Goal: Information Seeking & Learning: Learn about a topic

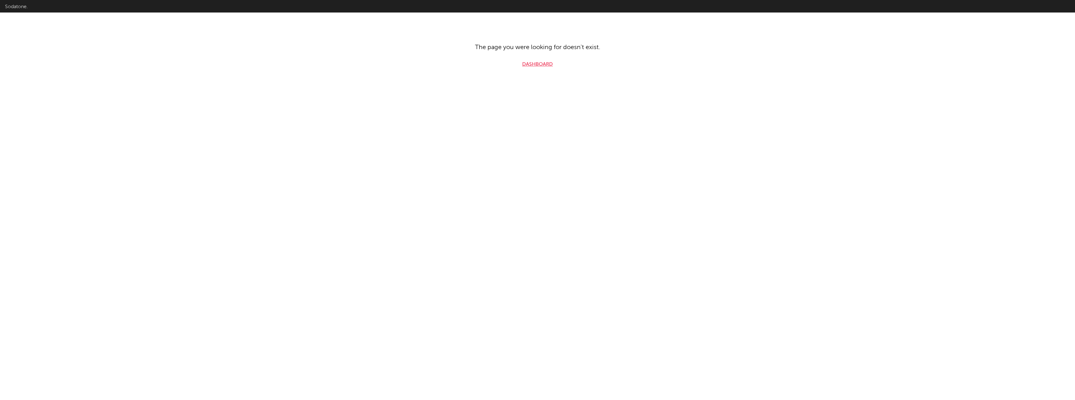
click at [545, 63] on link "Dashboard" at bounding box center [537, 65] width 31 height 8
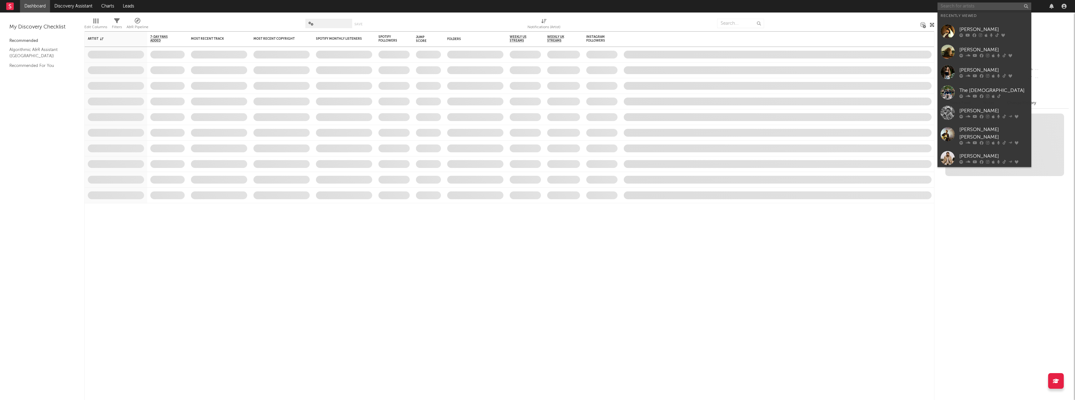
click at [946, 7] on input "text" at bounding box center [985, 7] width 94 height 8
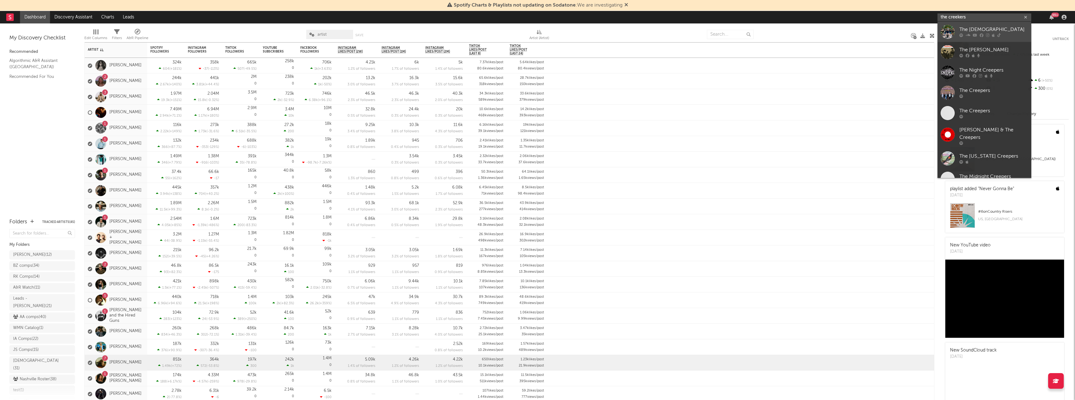
type input "the creekers"
click at [983, 28] on div "The [DEMOGRAPHIC_DATA]" at bounding box center [993, 30] width 69 height 8
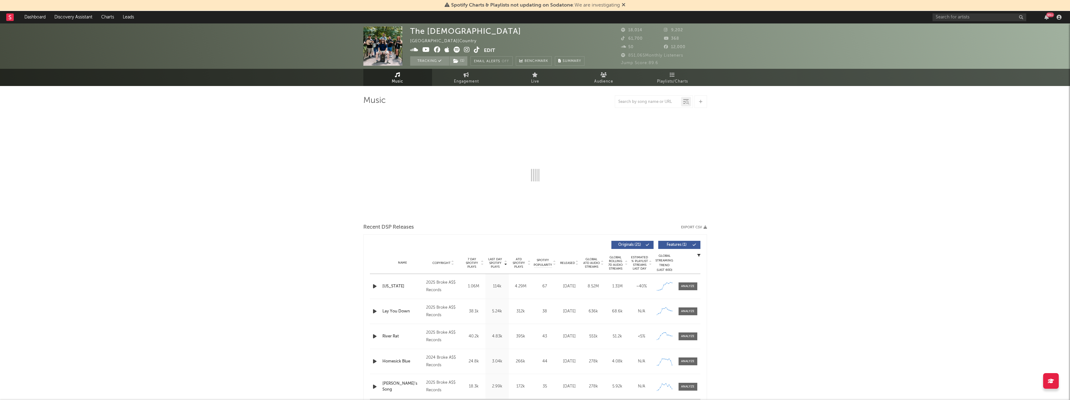
click at [625, 5] on icon at bounding box center [624, 4] width 4 height 5
select select "6m"
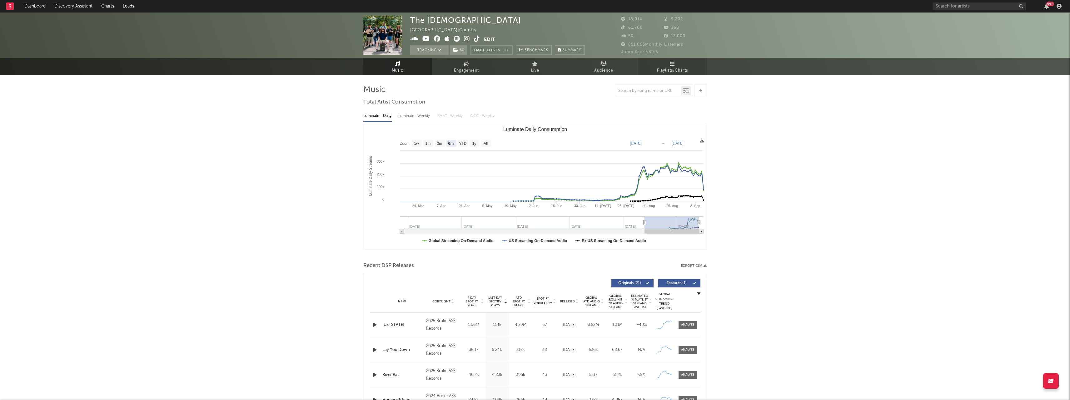
click at [665, 74] on span "Playlists/Charts" at bounding box center [672, 71] width 31 height 8
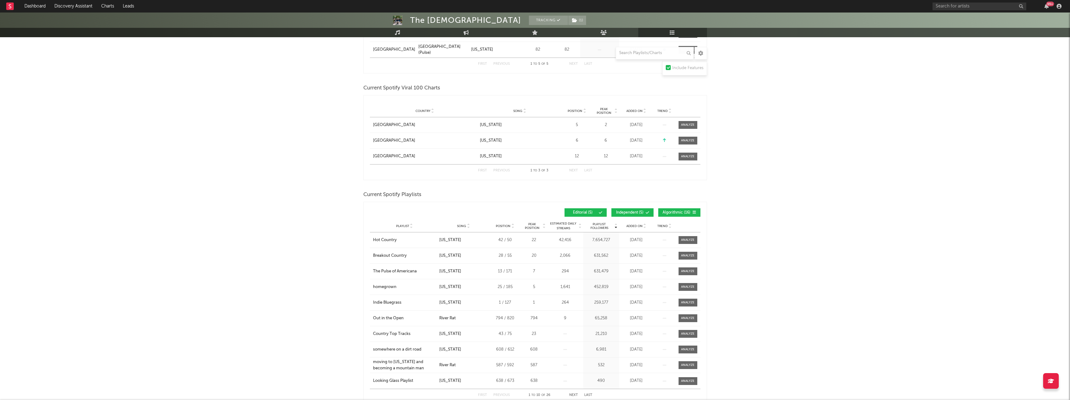
scroll to position [250, 0]
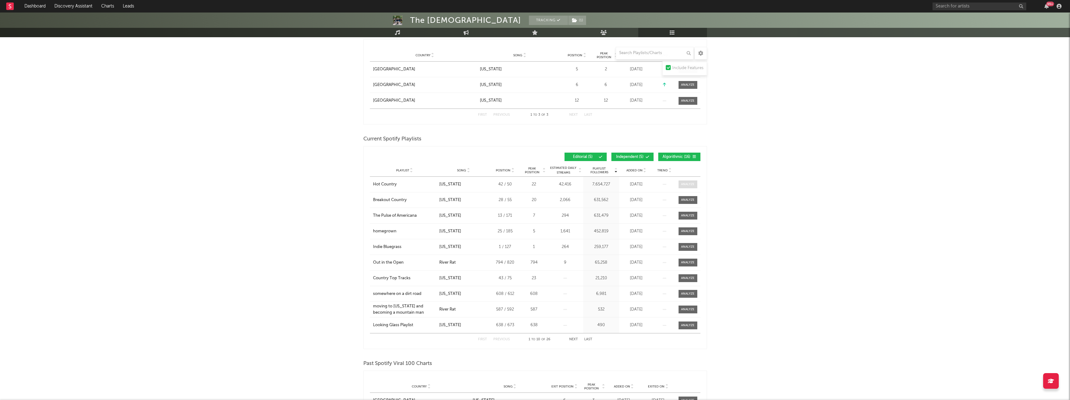
click at [691, 185] on div at bounding box center [687, 184] width 13 height 5
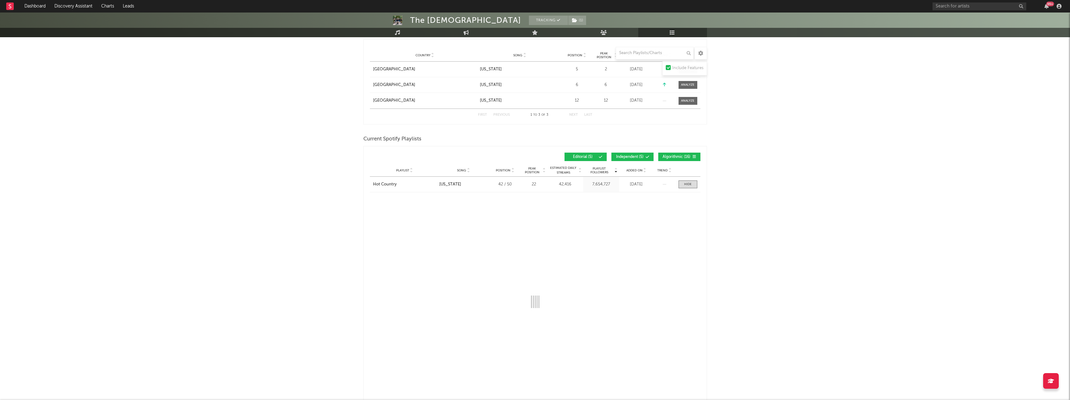
select select "1w"
